Goal: Information Seeking & Learning: Learn about a topic

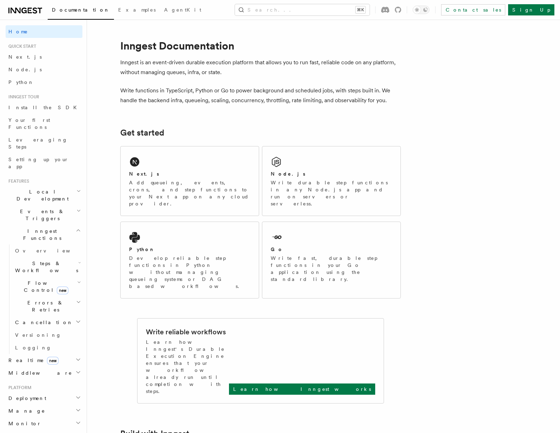
click at [35, 227] on span "Inngest Functions" at bounding box center [41, 234] width 70 height 14
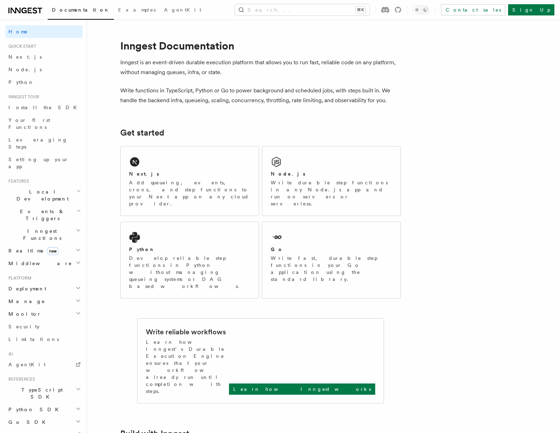
scroll to position [40, 0]
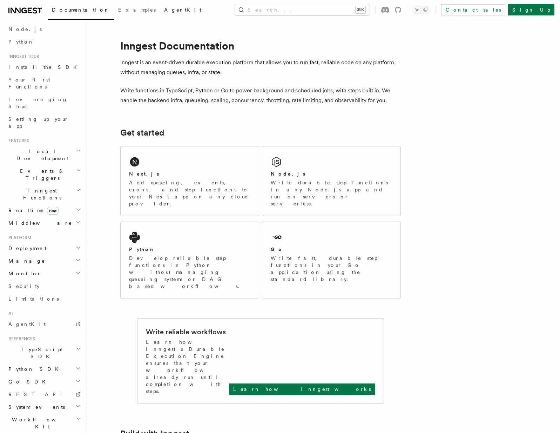
click at [164, 11] on span "AgentKit" at bounding box center [182, 10] width 37 height 6
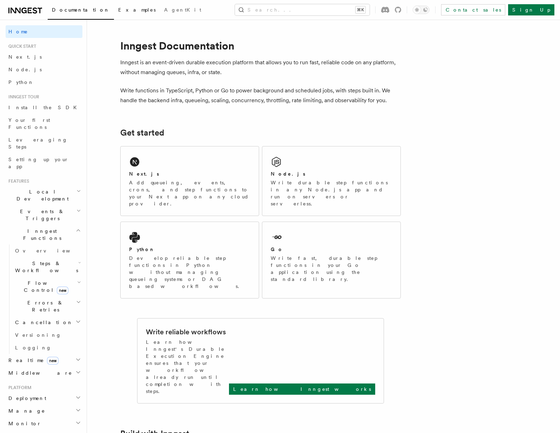
click at [118, 10] on span "Examples" at bounding box center [137, 10] width 38 height 6
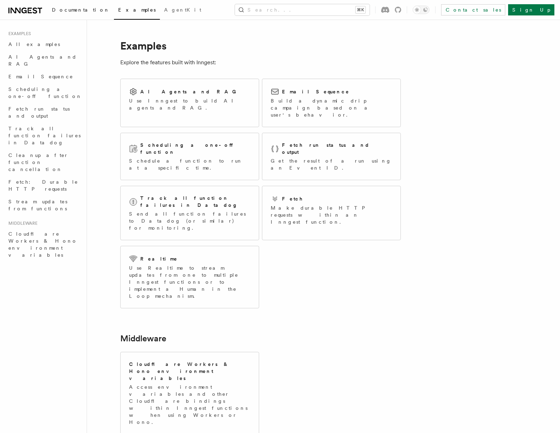
click at [67, 9] on span "Documentation" at bounding box center [81, 10] width 58 height 6
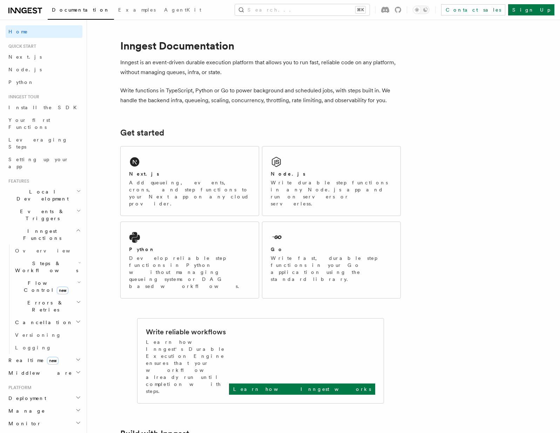
click at [26, 227] on span "Inngest Functions" at bounding box center [41, 234] width 70 height 14
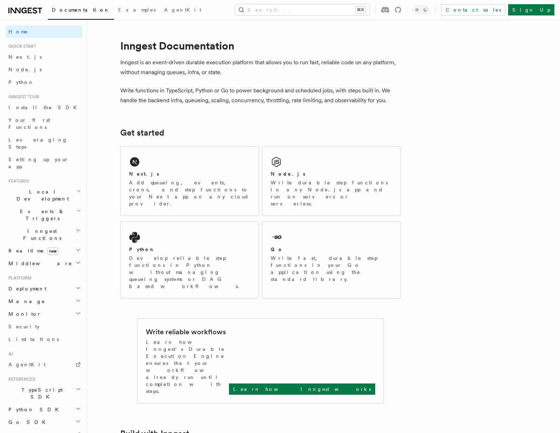
click at [35, 227] on span "Inngest Functions" at bounding box center [41, 234] width 70 height 14
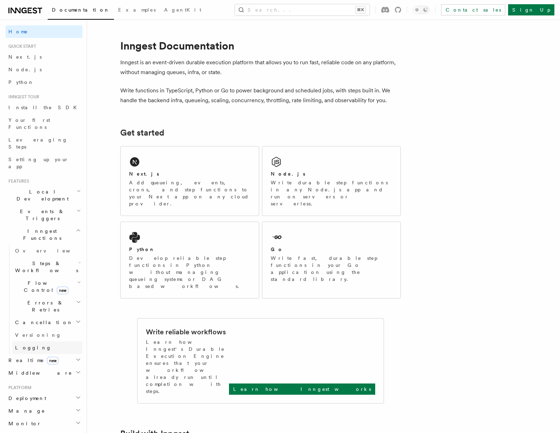
scroll to position [33, 0]
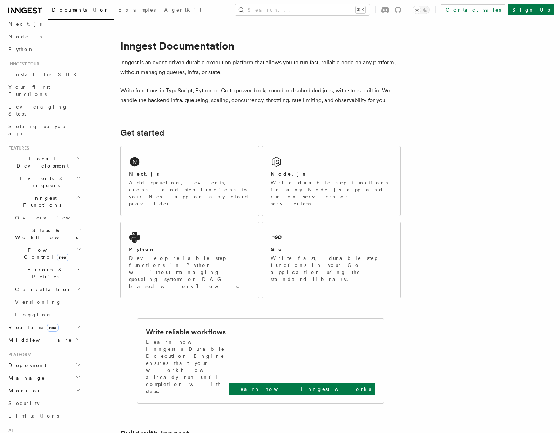
click at [40, 266] on span "Errors & Retries" at bounding box center [44, 273] width 64 height 14
click at [24, 413] on span "Logging" at bounding box center [33, 416] width 36 height 6
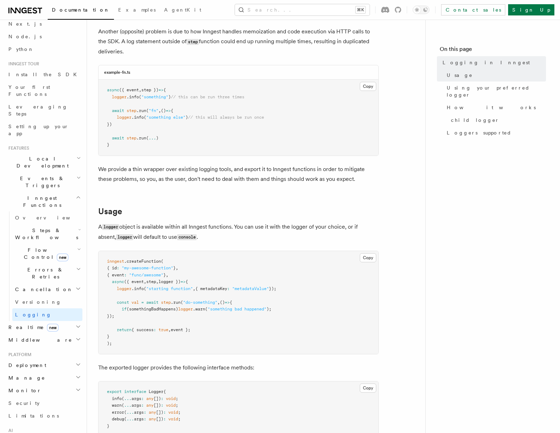
scroll to position [85, 0]
click at [30, 286] on span "Cancellation" at bounding box center [42, 289] width 61 height 7
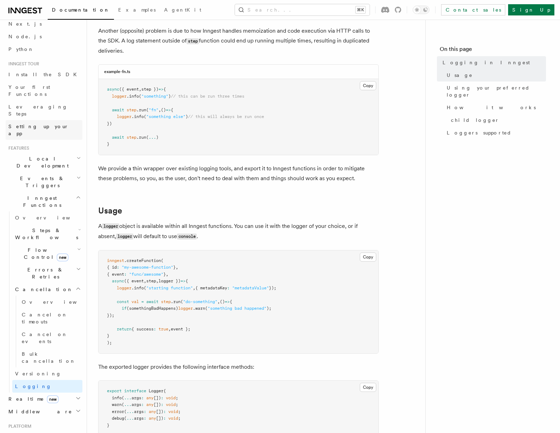
scroll to position [0, 0]
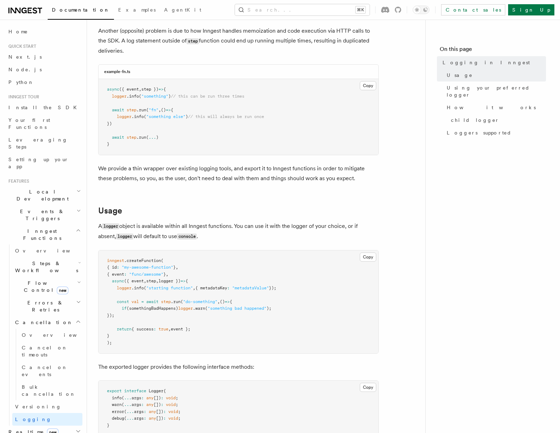
click at [28, 227] on span "Inngest Functions" at bounding box center [41, 234] width 70 height 14
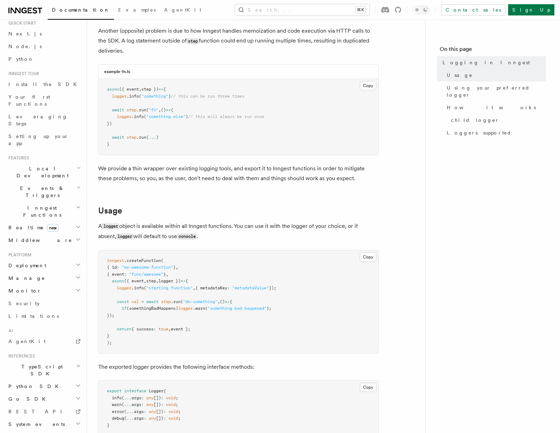
scroll to position [31, 0]
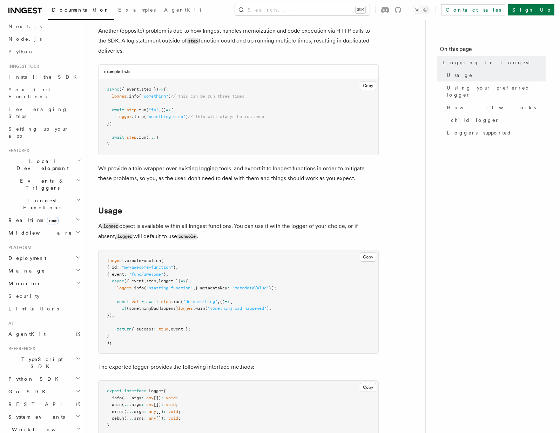
click at [32, 252] on h2 "Deployment" at bounding box center [44, 258] width 77 height 13
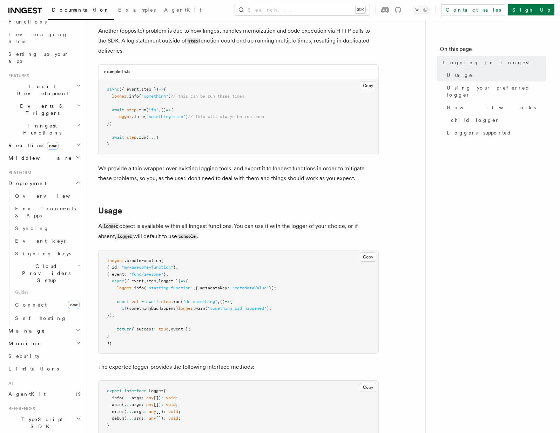
scroll to position [154, 0]
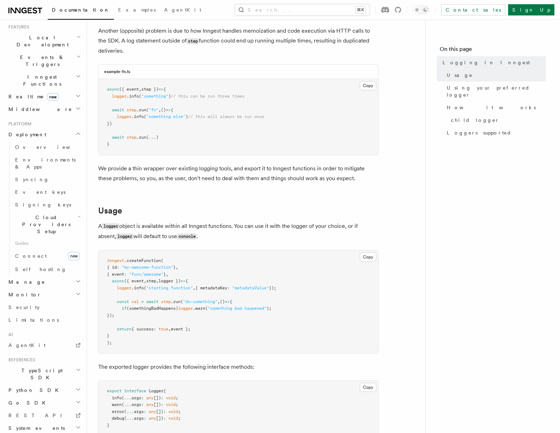
click at [46, 276] on h2 "Manage" at bounding box center [44, 282] width 77 height 13
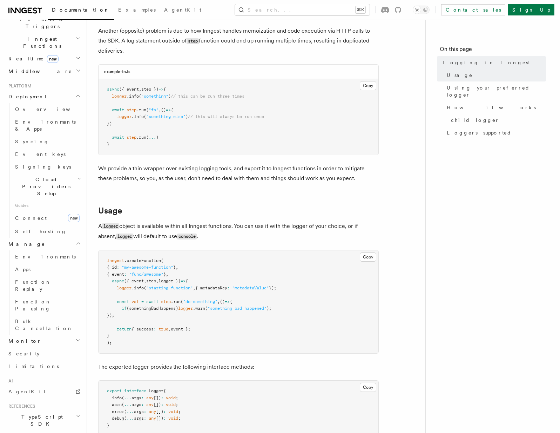
scroll to position [217, 0]
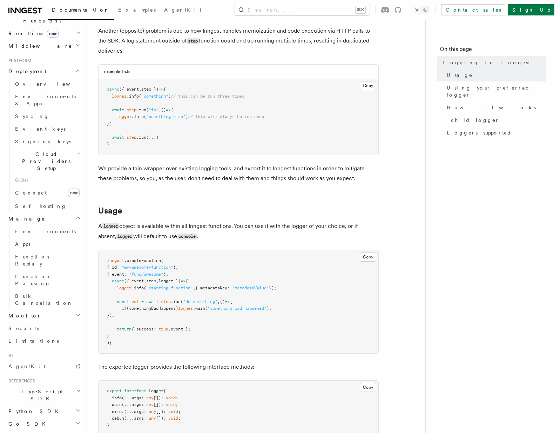
click at [38, 309] on h2 "Monitor" at bounding box center [44, 315] width 77 height 13
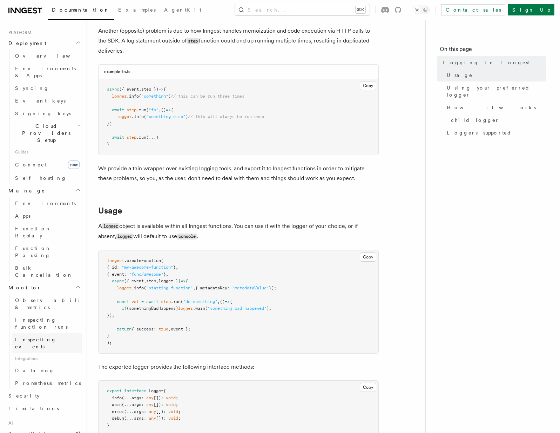
scroll to position [253, 0]
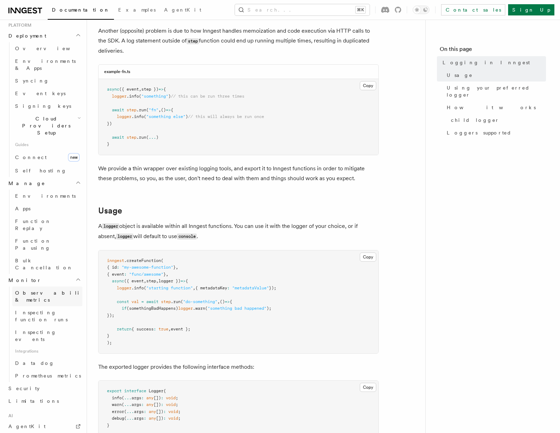
click at [40, 289] on span "Observability & metrics" at bounding box center [51, 296] width 72 height 14
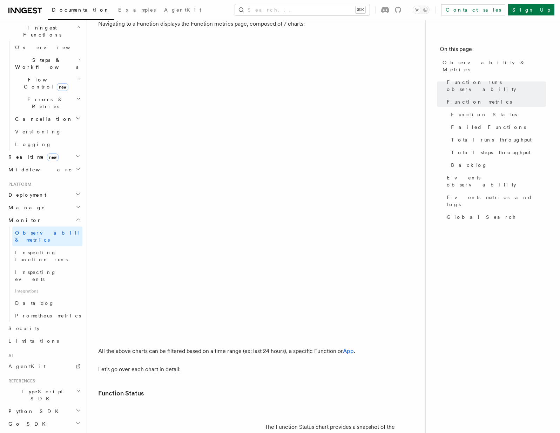
scroll to position [369, 0]
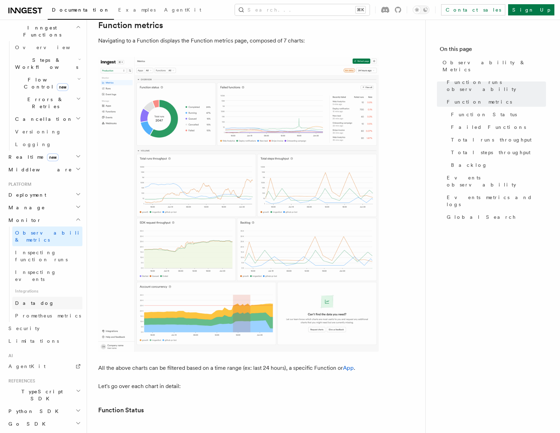
click at [29, 300] on span "Datadog" at bounding box center [34, 303] width 39 height 6
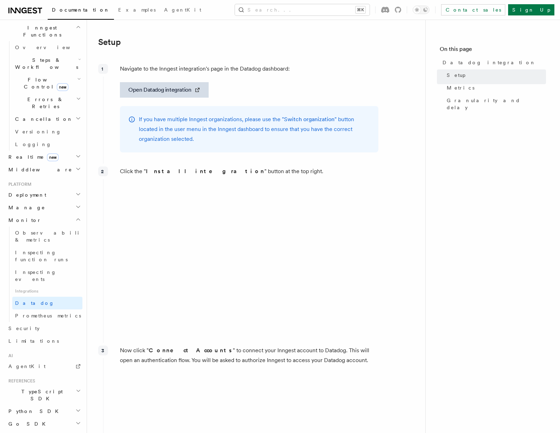
scroll to position [185, 0]
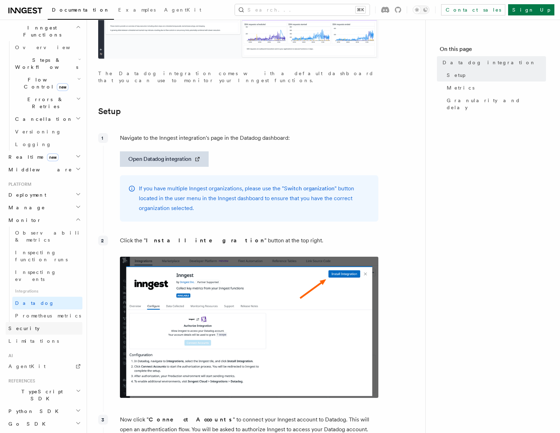
click at [34, 322] on link "Security" at bounding box center [44, 328] width 77 height 13
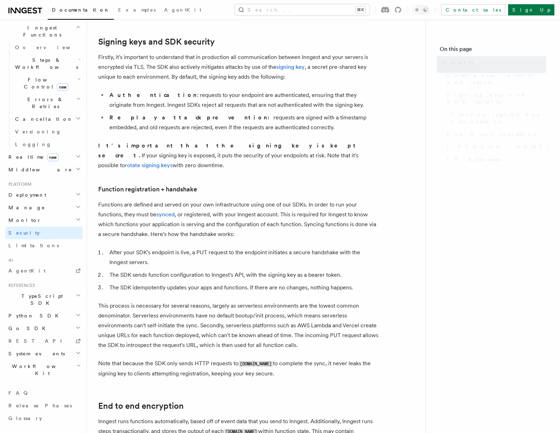
scroll to position [129, 0]
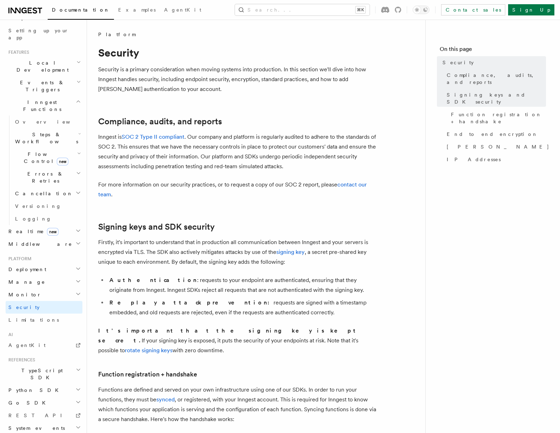
click at [32, 288] on h2 "Monitor" at bounding box center [44, 294] width 77 height 13
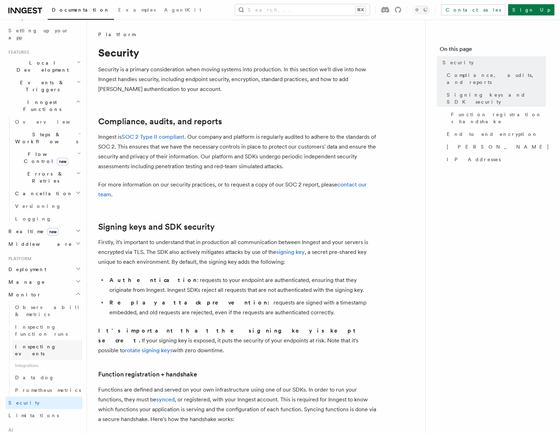
click at [46, 344] on span "Inspecting events" at bounding box center [35, 350] width 41 height 13
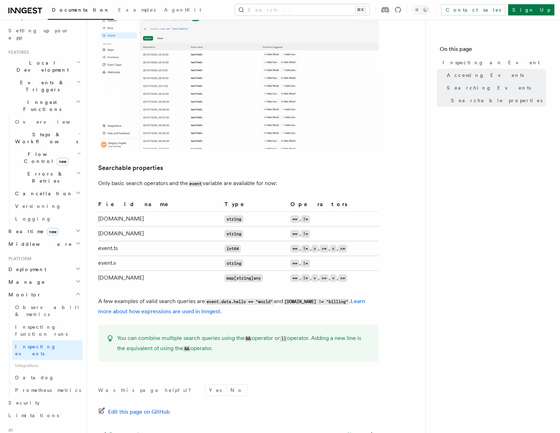
scroll to position [497, 0]
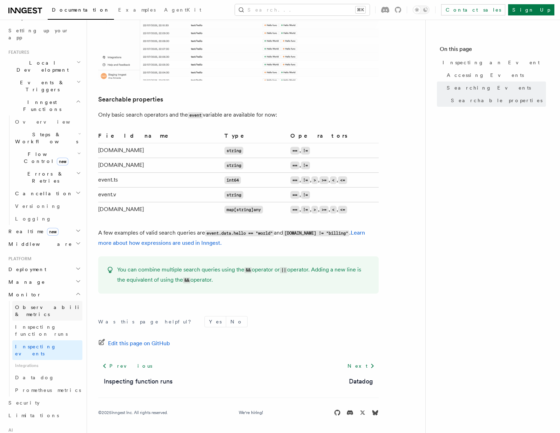
click at [38, 304] on span "Observability & metrics" at bounding box center [51, 310] width 72 height 13
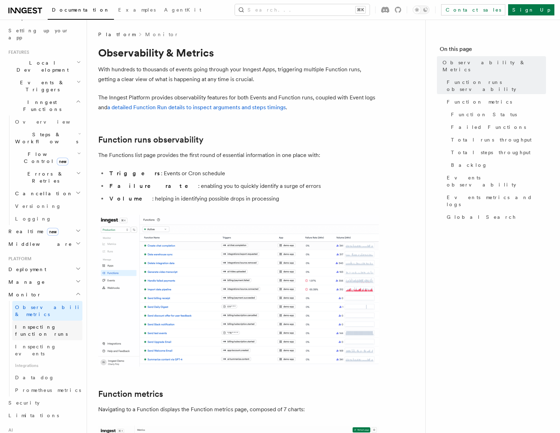
click at [41, 324] on span "Inspecting function runs" at bounding box center [41, 330] width 53 height 13
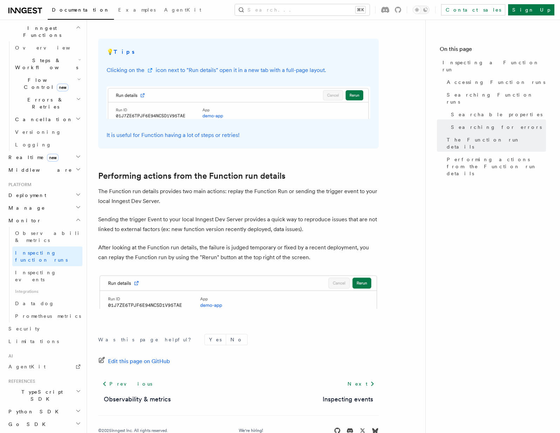
scroll to position [203, 0]
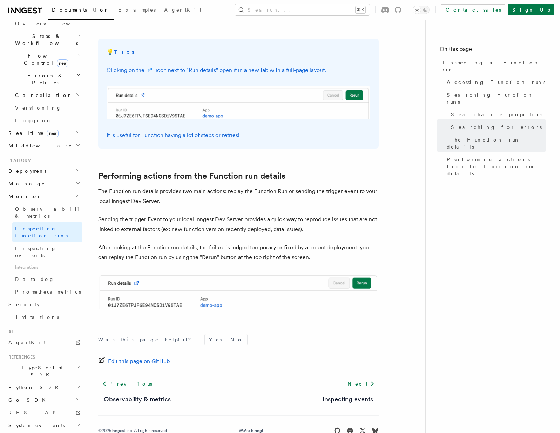
scroll to position [266, 0]
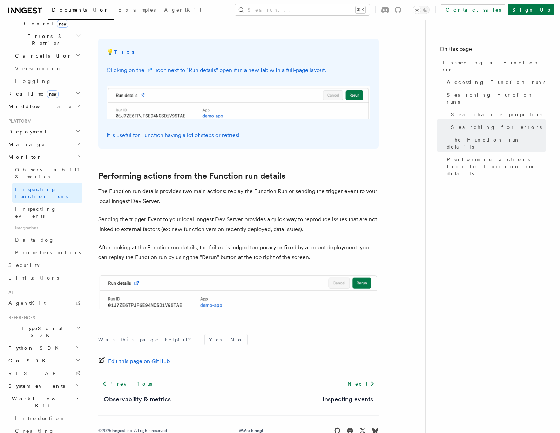
click at [38, 392] on h2 "Workflow Kit" at bounding box center [44, 402] width 77 height 20
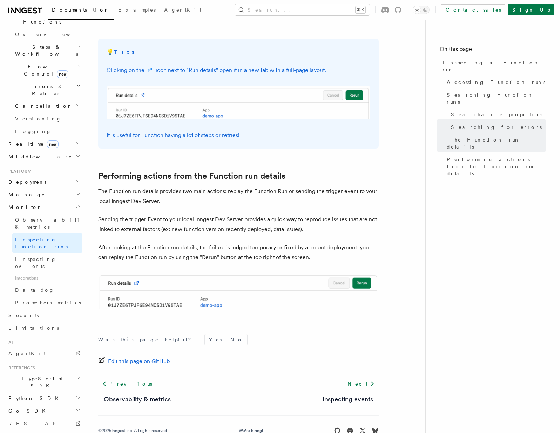
scroll to position [203, 0]
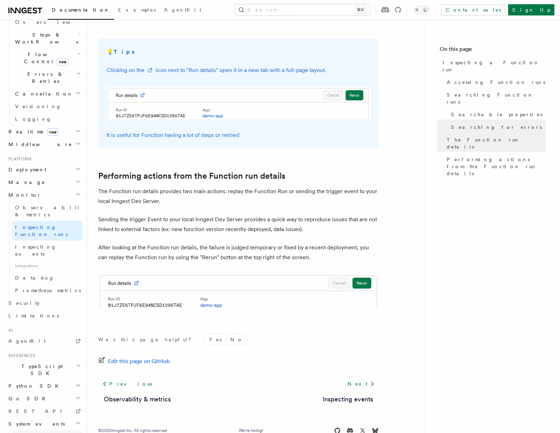
click at [49, 430] on link "function.failed" at bounding box center [47, 436] width 70 height 13
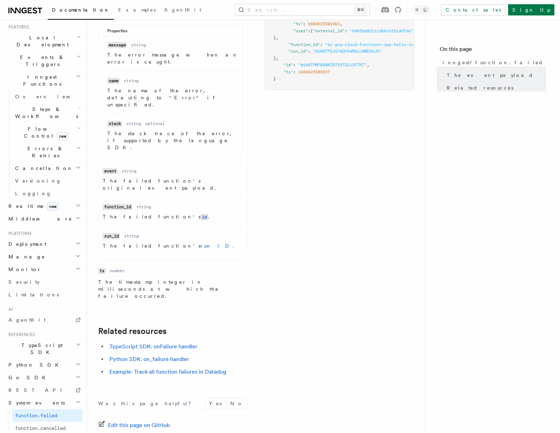
scroll to position [261, 0]
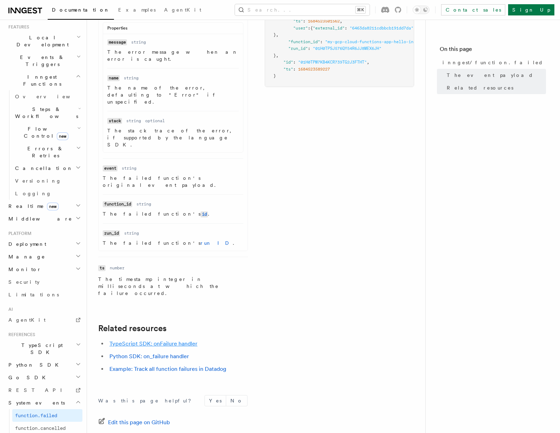
click at [184, 340] on link "TypeScript SDK: onFailure handler" at bounding box center [153, 343] width 88 height 7
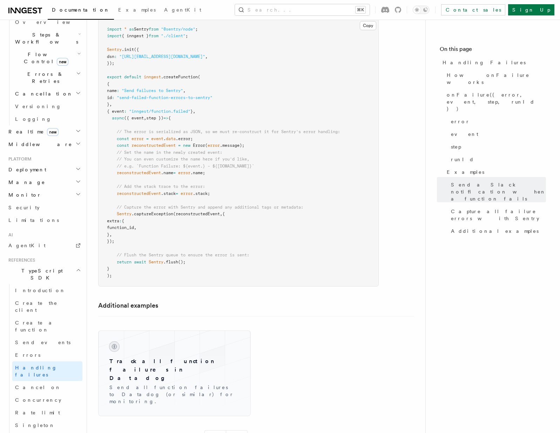
scroll to position [1145, 0]
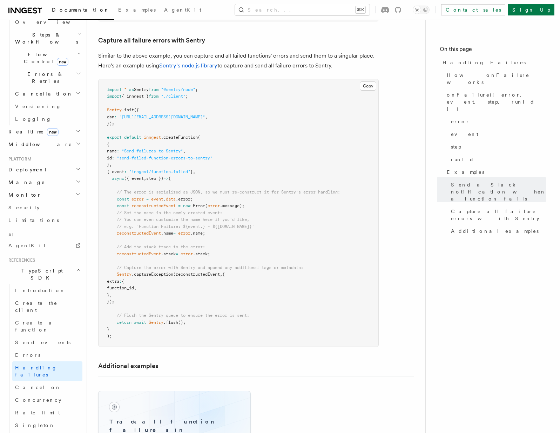
click at [187, 409] on div "Track all function failures in Datadog Send all function failures to Datadog (o…" at bounding box center [174, 433] width 141 height 74
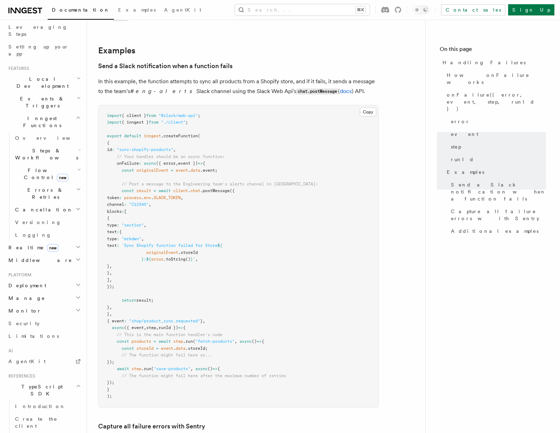
scroll to position [120, 0]
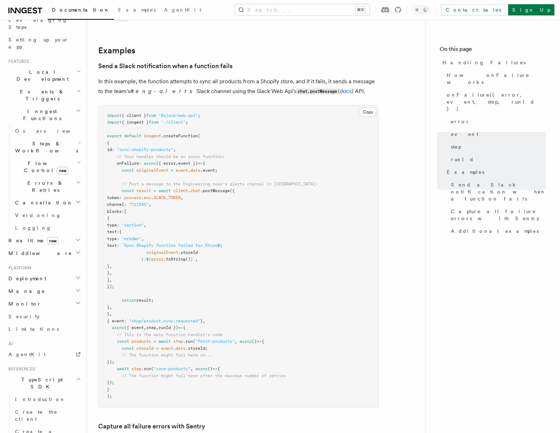
click at [20, 297] on h2 "Monitor" at bounding box center [44, 303] width 77 height 13
click at [33, 384] on span "Datadog" at bounding box center [34, 387] width 39 height 6
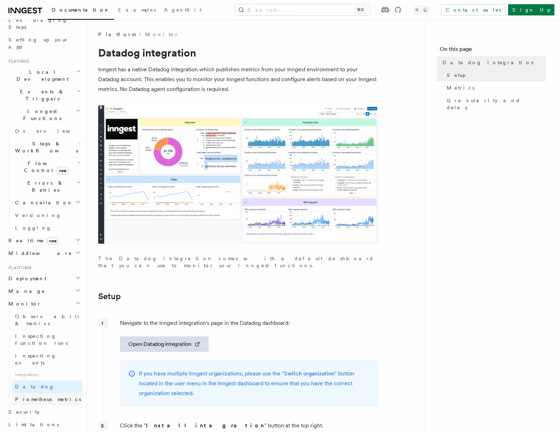
click at [36, 396] on span "Prometheus metrics" at bounding box center [48, 399] width 66 height 6
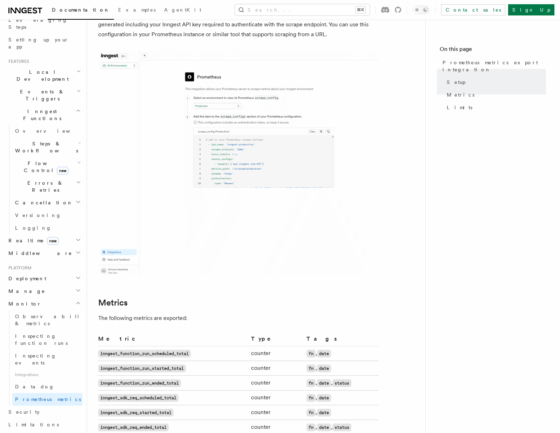
scroll to position [140, 0]
click at [249, 86] on img at bounding box center [238, 163] width 281 height 225
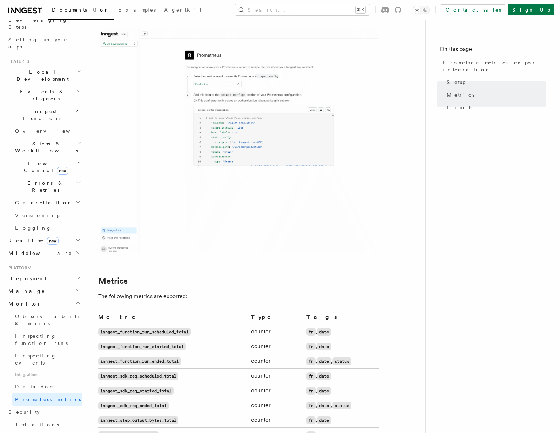
scroll to position [0, 0]
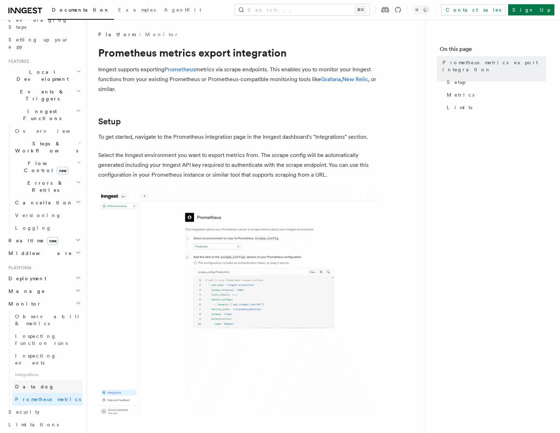
click at [50, 380] on link "Datadog" at bounding box center [47, 386] width 70 height 13
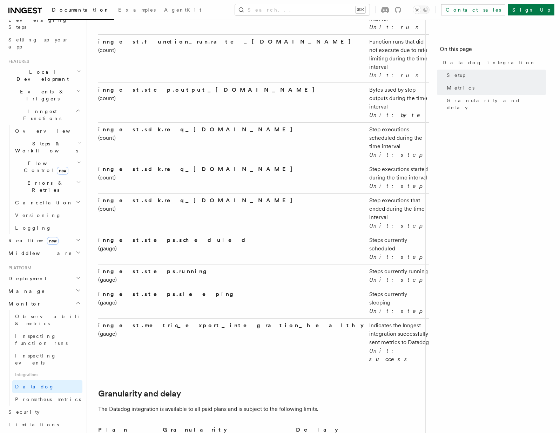
scroll to position [1346, 0]
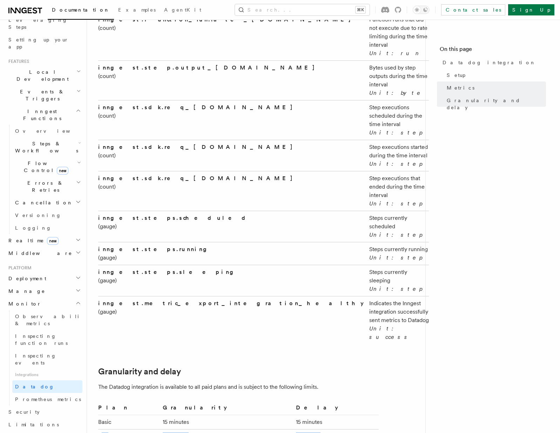
drag, startPoint x: 100, startPoint y: 269, endPoint x: 332, endPoint y: 267, distance: 232.0
click at [332, 429] on tr "Pro 5 minutes 5 minutes" at bounding box center [238, 436] width 281 height 14
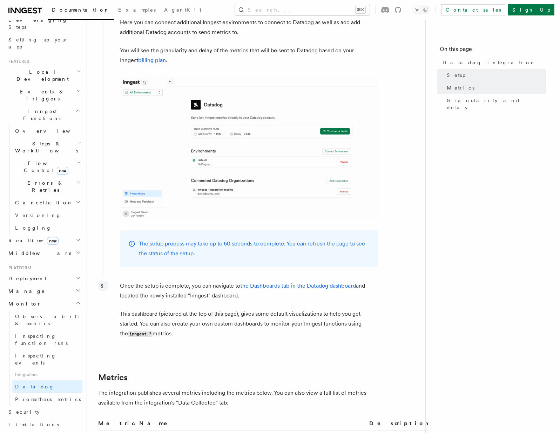
scroll to position [792, 0]
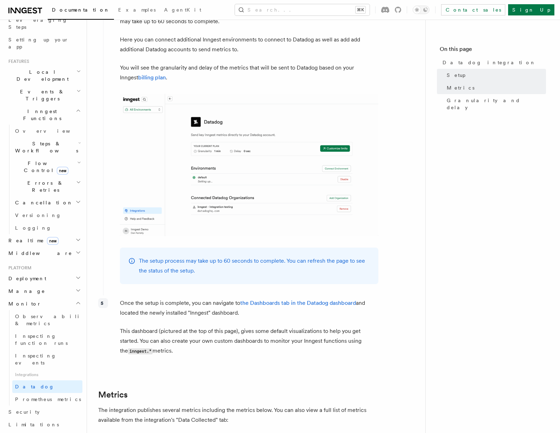
click at [261, 138] on img at bounding box center [249, 165] width 259 height 142
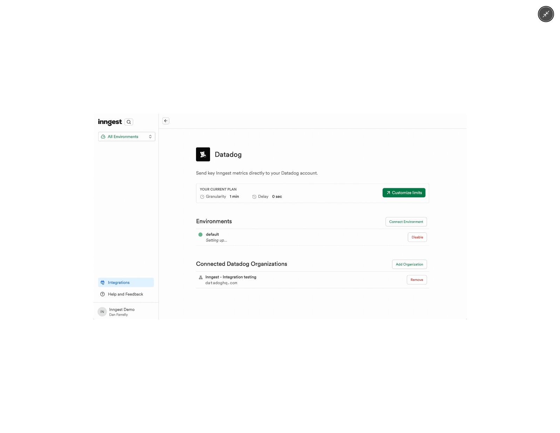
click at [276, 191] on img at bounding box center [280, 216] width 373 height 206
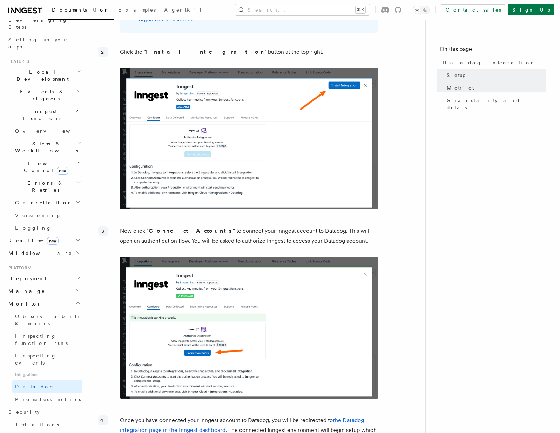
scroll to position [0, 0]
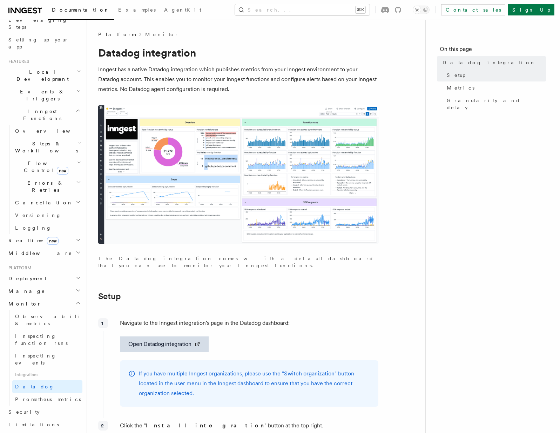
click at [239, 177] on img at bounding box center [238, 174] width 281 height 138
click at [39, 353] on span "Inspecting events" at bounding box center [35, 359] width 41 height 13
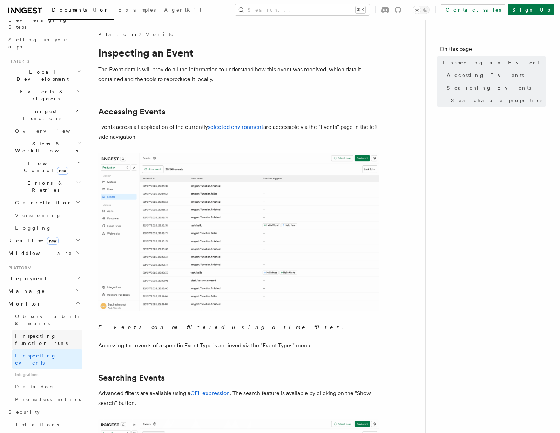
click at [41, 333] on span "Inspecting function runs" at bounding box center [41, 339] width 53 height 13
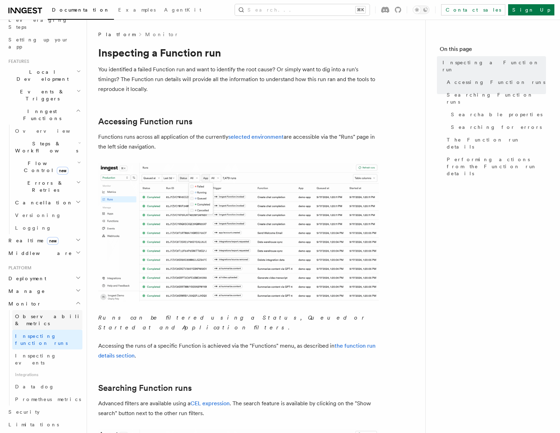
click at [55, 313] on span "Observability & metrics" at bounding box center [51, 319] width 72 height 13
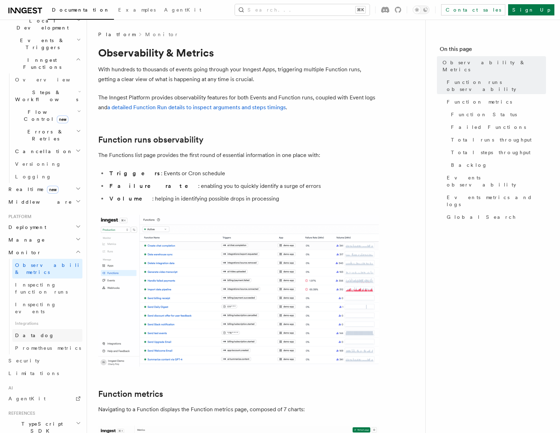
scroll to position [185, 0]
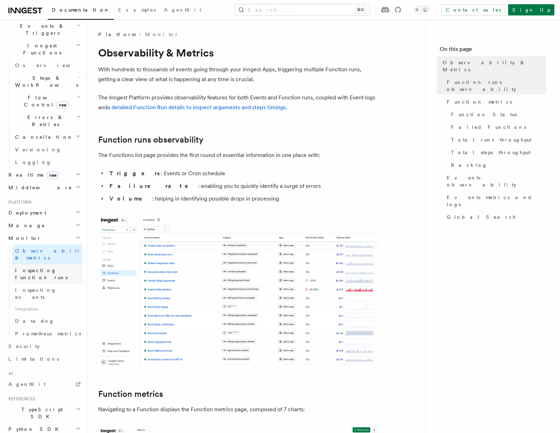
click at [57, 264] on link "Inspecting function runs" at bounding box center [47, 274] width 70 height 20
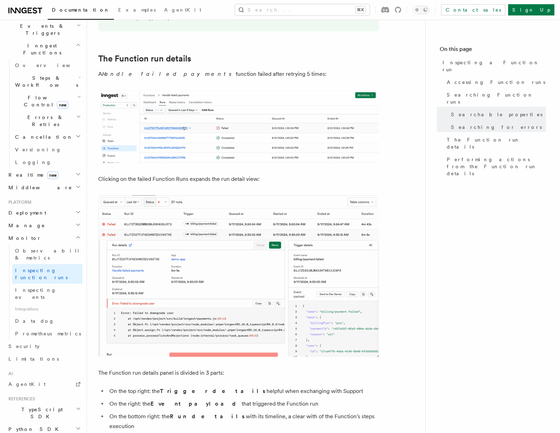
scroll to position [1167, 0]
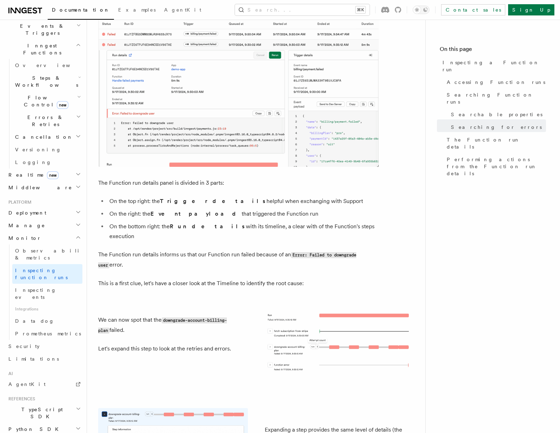
click at [30, 406] on span "TypeScript SDK" at bounding box center [41, 413] width 70 height 14
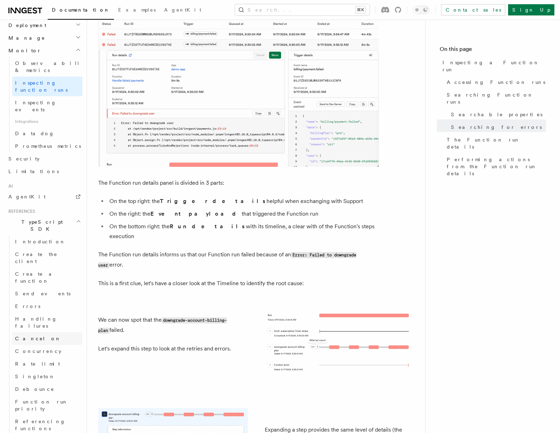
scroll to position [384, 0]
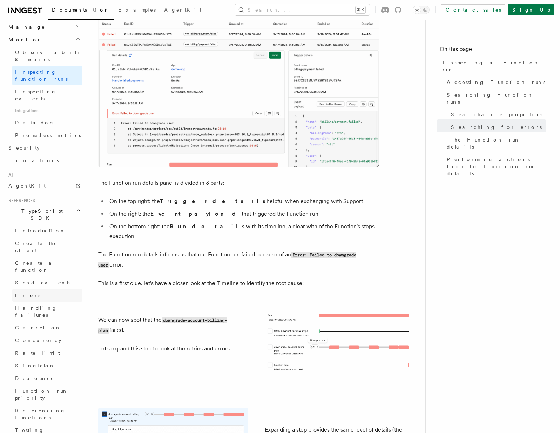
click at [27, 292] on span "Errors" at bounding box center [27, 295] width 25 height 6
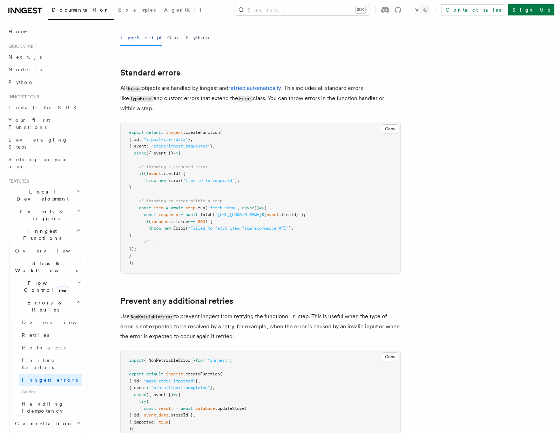
scroll to position [74, 0]
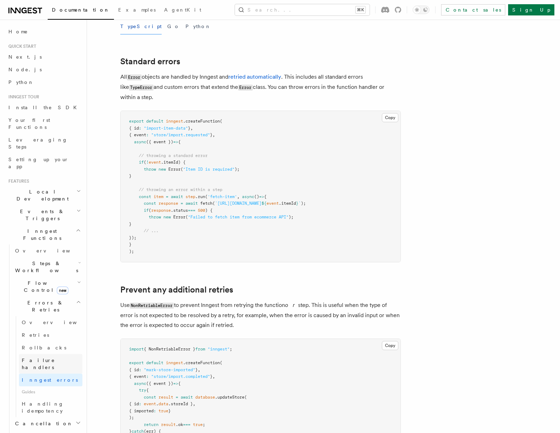
click at [55, 354] on link "Failure handlers" at bounding box center [51, 364] width 64 height 20
